Goal: Task Accomplishment & Management: Manage account settings

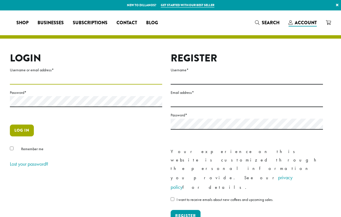
type input "**********"
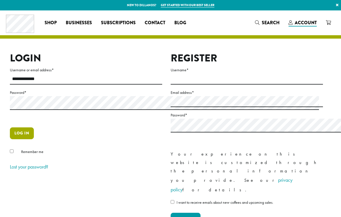
click at [33, 139] on button "Log in" at bounding box center [22, 134] width 24 height 12
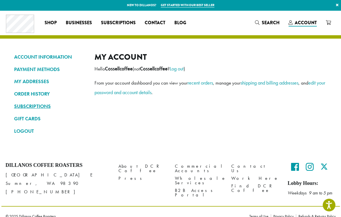
click at [44, 110] on link "SUBSCRIPTIONS" at bounding box center [50, 107] width 72 height 10
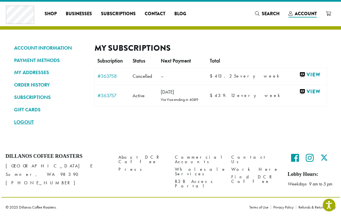
scroll to position [75, 0]
click at [300, 95] on link "View" at bounding box center [311, 91] width 25 height 7
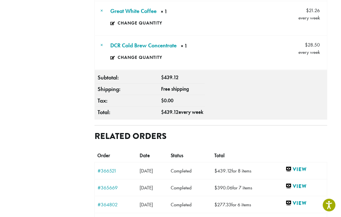
scroll to position [376, 0]
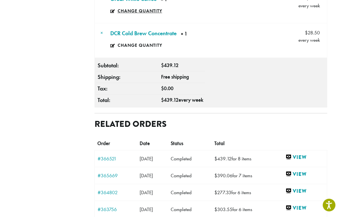
click at [110, 17] on link "Change quantity" at bounding box center [137, 11] width 54 height 13
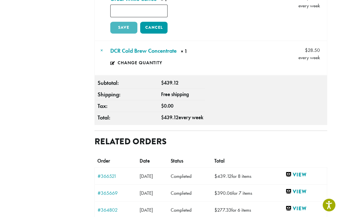
click at [110, 17] on input "*" at bounding box center [139, 11] width 58 height 13
type input "*"
click at [110, 34] on link "Save" at bounding box center [123, 28] width 27 height 12
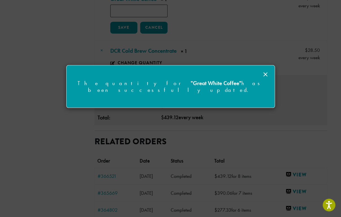
click at [264, 74] on icon at bounding box center [265, 74] width 7 height 7
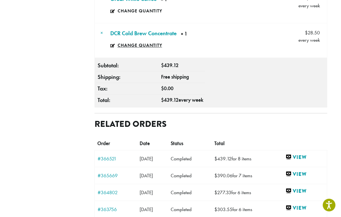
click at [110, 52] on link "Change quantity" at bounding box center [142, 45] width 65 height 13
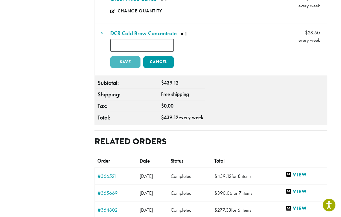
click at [110, 52] on input "*" at bounding box center [141, 45] width 63 height 13
type input "*"
click at [110, 68] on link "Save" at bounding box center [125, 62] width 30 height 12
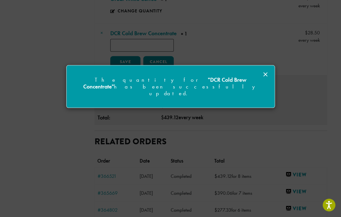
click at [265, 73] on icon at bounding box center [265, 74] width 7 height 7
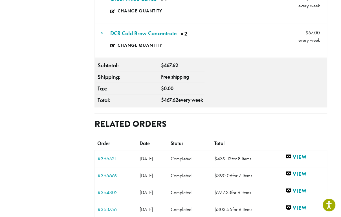
scroll to position [301, 0]
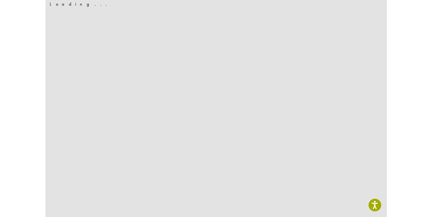
scroll to position [0, 0]
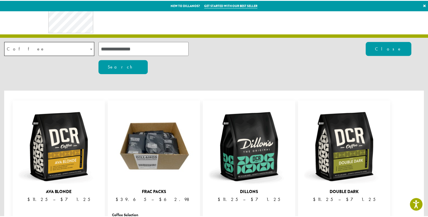
scroll to position [75, 0]
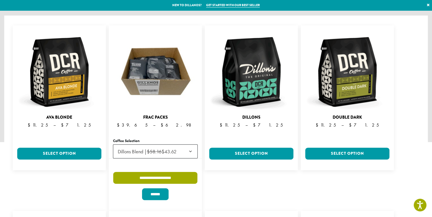
click at [155, 172] on input "**********" at bounding box center [155, 178] width 84 height 12
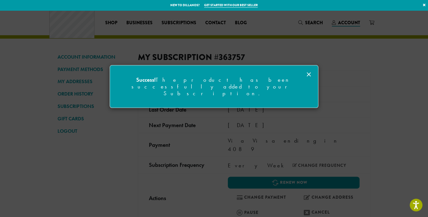
click at [310, 73] on line at bounding box center [308, 74] width 3 height 3
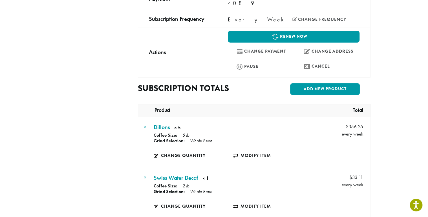
scroll to position [150, 0]
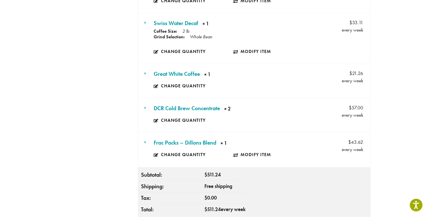
scroll to position [226, 0]
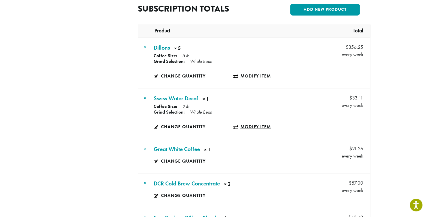
click at [255, 125] on link "Modify item" at bounding box center [273, 126] width 80 height 13
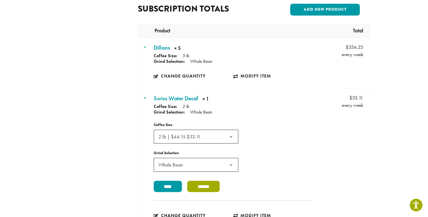
click at [201, 192] on input "******" at bounding box center [203, 186] width 32 height 11
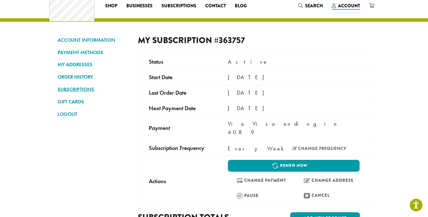
scroll to position [0, 0]
